Goal: Task Accomplishment & Management: Use online tool/utility

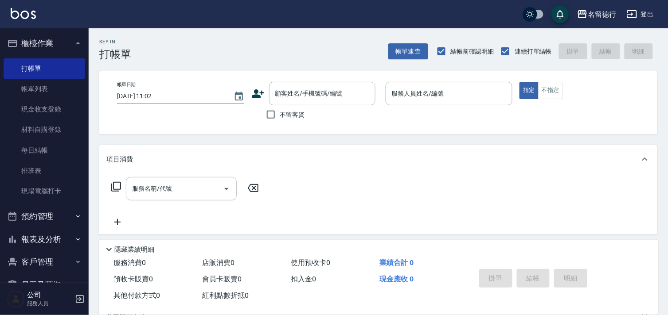
click at [428, 315] on div "服務消費 0 店販消費 0 使用預收卡 0 業績合計 0 預收卡販賣 0 會員卡販賣 0 扣入金 0 現金應收 0 其他付款方式 0 紅利點數折抵 0 掛單 …" at bounding box center [378, 285] width 559 height 60
click at [271, 116] on input "不留客資" at bounding box center [270, 114] width 19 height 19
checkbox input "true"
click at [401, 93] on input "服務人員姓名/編號" at bounding box center [448, 94] width 119 height 16
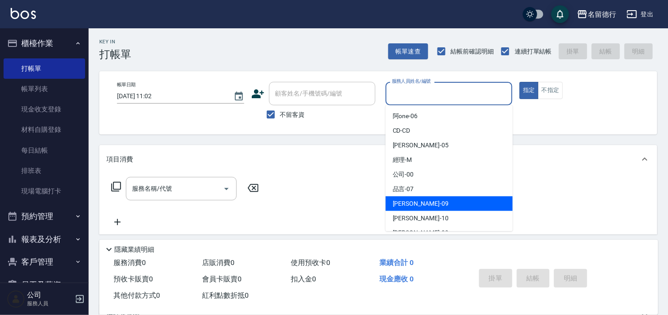
click at [399, 202] on span "[PERSON_NAME] -09" at bounding box center [421, 203] width 56 height 9
type input "[PERSON_NAME]-09"
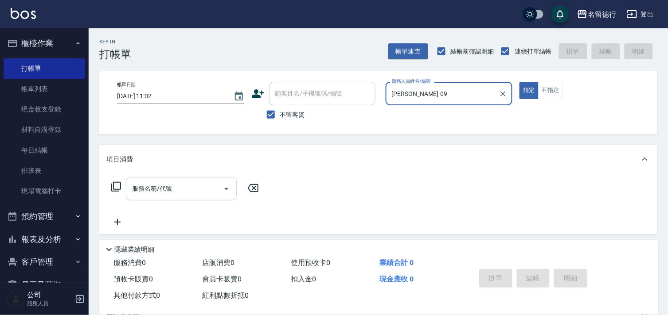
click at [151, 191] on div "服務名稱/代號 服務名稱/代號" at bounding box center [181, 188] width 111 height 23
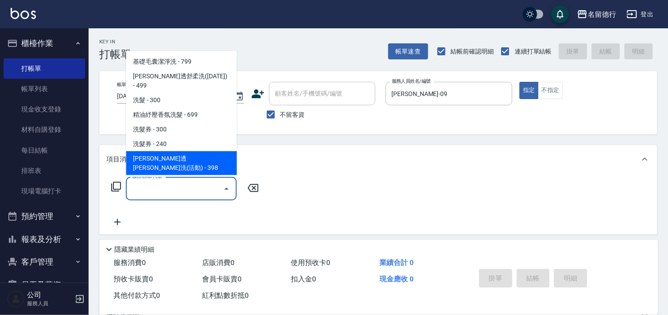
click at [165, 152] on span "[PERSON_NAME]透[PERSON_NAME]洗(活動) - 398" at bounding box center [181, 164] width 111 height 24
type input "[PERSON_NAME]透[PERSON_NAME]洗(活動)(212)"
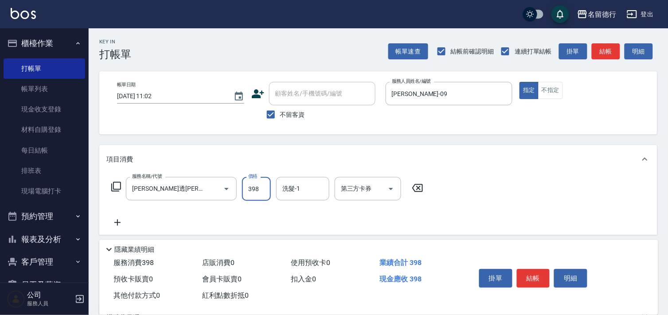
click at [252, 186] on input "398" at bounding box center [256, 189] width 29 height 24
click at [289, 198] on div "洗髮-1" at bounding box center [302, 188] width 53 height 23
type input "430"
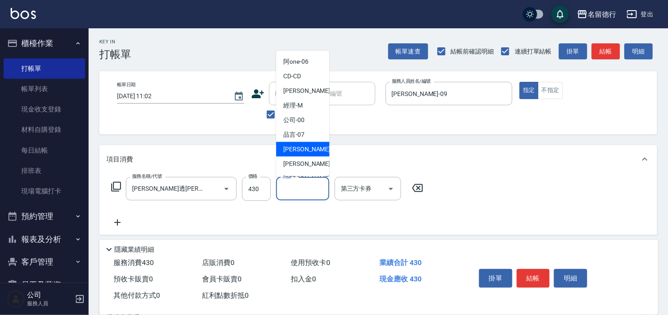
click at [298, 145] on span "[PERSON_NAME] -09" at bounding box center [311, 149] width 56 height 9
type input "[PERSON_NAME]-09"
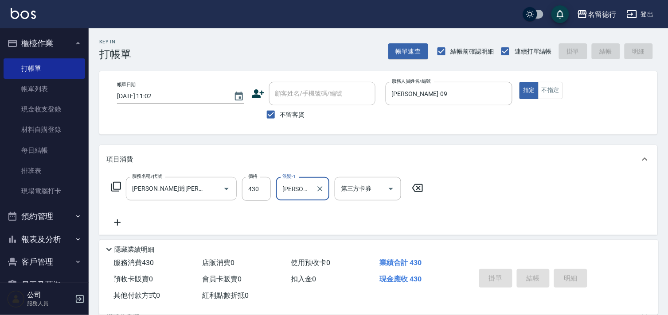
type input "[DATE] 12:38"
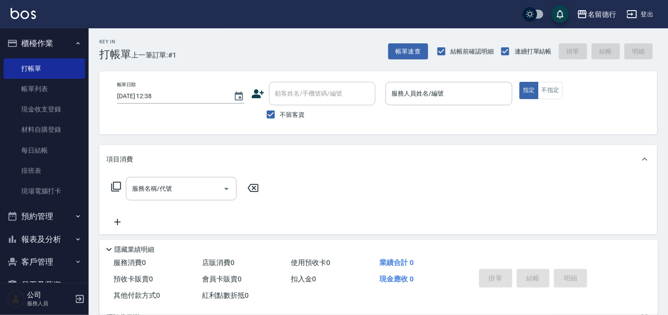
click at [244, 58] on div "Key In 打帳單 上一筆訂單:#1 帳單速查 結帳前確認明細 連續打單結帳 掛單 結帳 明細" at bounding box center [373, 44] width 568 height 32
click at [225, 36] on div "Key In 打帳單 上一筆訂單:#1 帳單速查 結帳前確認明細 連續打單結帳 掛單 結帳 明細" at bounding box center [373, 44] width 568 height 32
